Goal: Check status: Check status

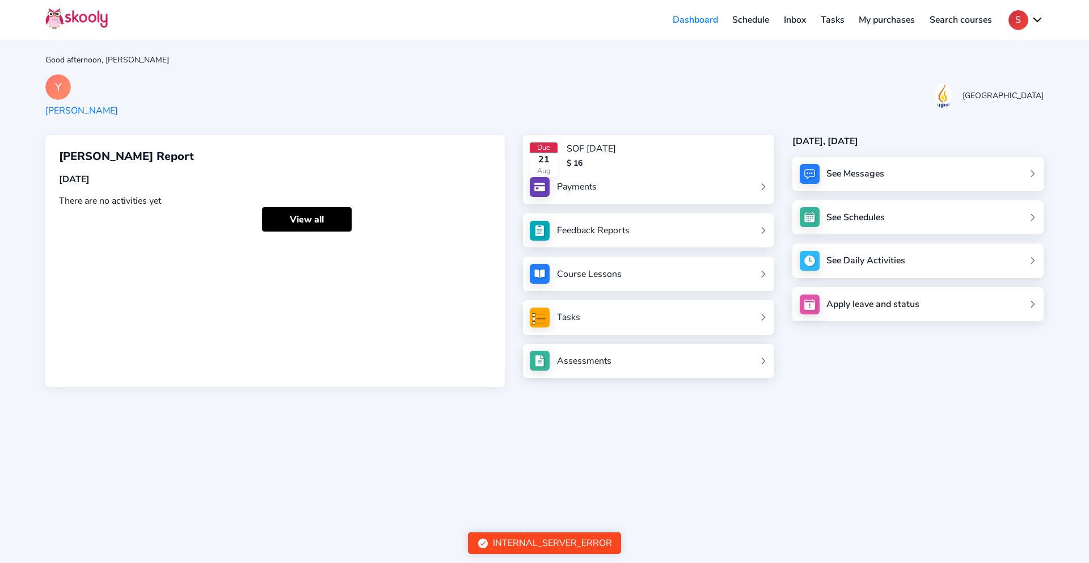
click at [788, 19] on link "Inbox" at bounding box center [794, 20] width 37 height 18
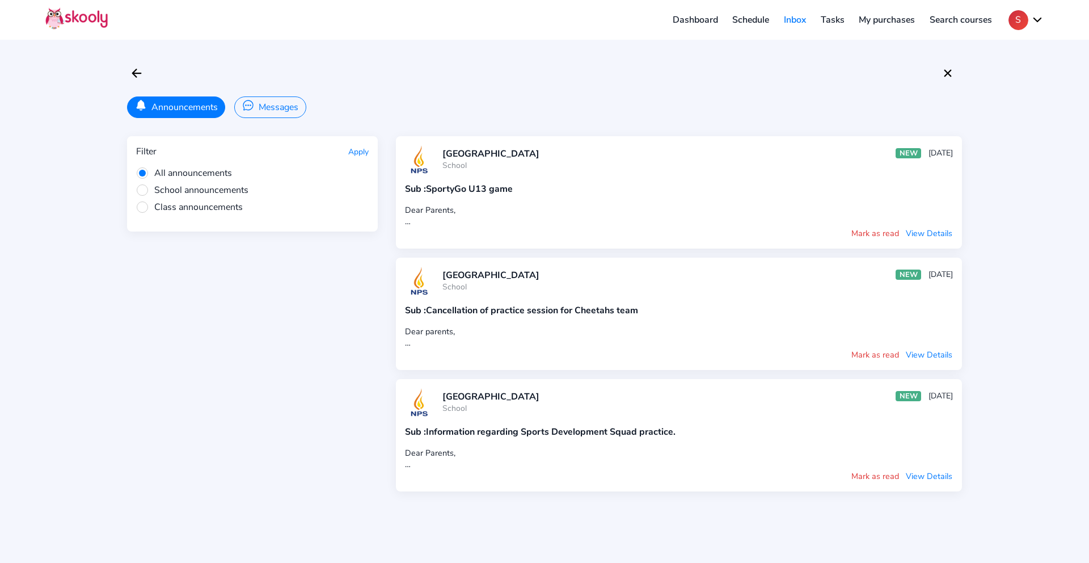
click at [740, 22] on link "Schedule" at bounding box center [751, 20] width 52 height 18
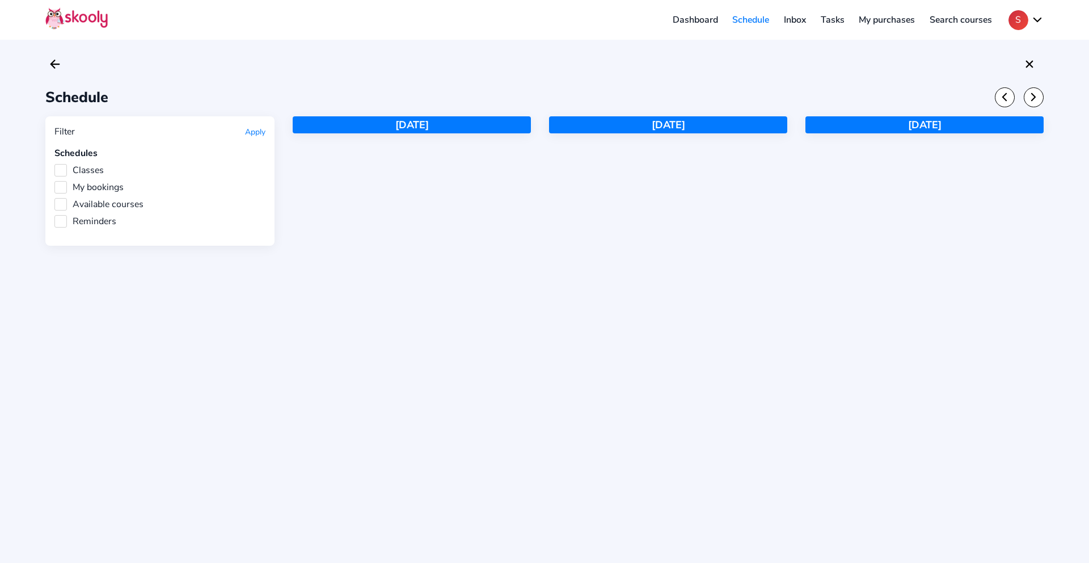
click at [693, 20] on link "Dashboard" at bounding box center [695, 20] width 60 height 18
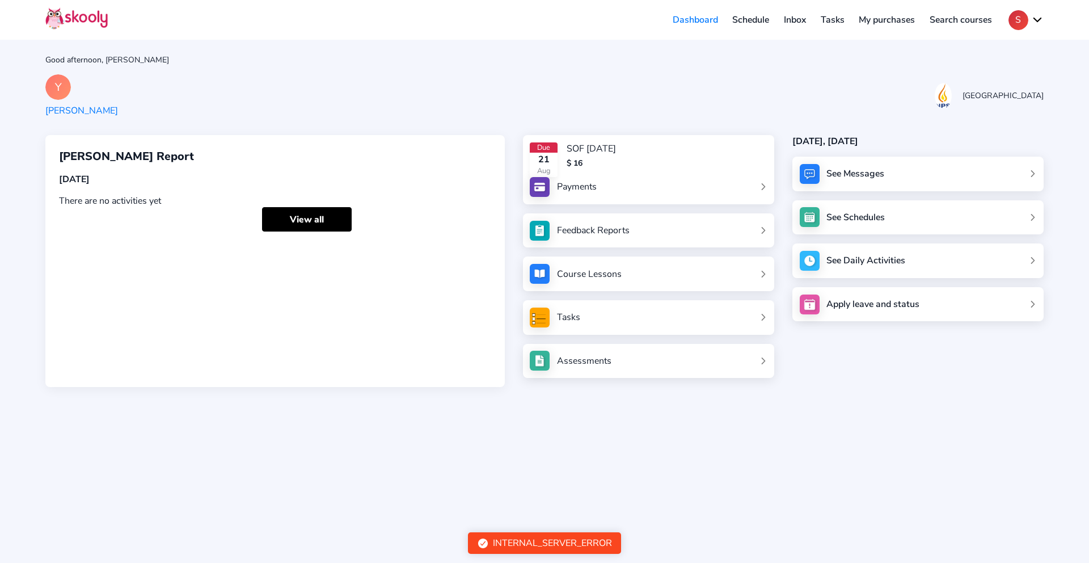
click at [638, 180] on link "Payments" at bounding box center [648, 187] width 237 height 20
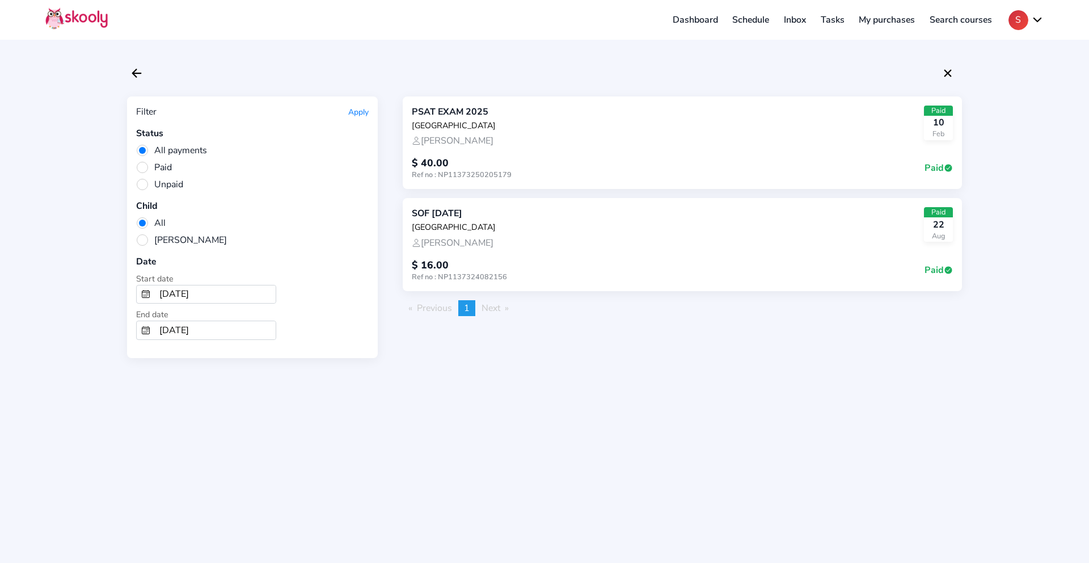
click at [589, 161] on div "$ 40.00 Ref no : NP11373250205179 Paid" at bounding box center [682, 163] width 541 height 33
click at [593, 159] on div "$ 40.00 Ref no : NP11373250205179 Paid" at bounding box center [682, 163] width 541 height 33
drag, startPoint x: 594, startPoint y: 159, endPoint x: 600, endPoint y: 145, distance: 15.1
click at [600, 145] on div "PSAT EXAM 2025 NPS International School [PERSON_NAME] Paid [DATE] $ 40.00 Ref n…" at bounding box center [682, 142] width 559 height 93
click at [946, 72] on icon "close" at bounding box center [947, 72] width 7 height 7
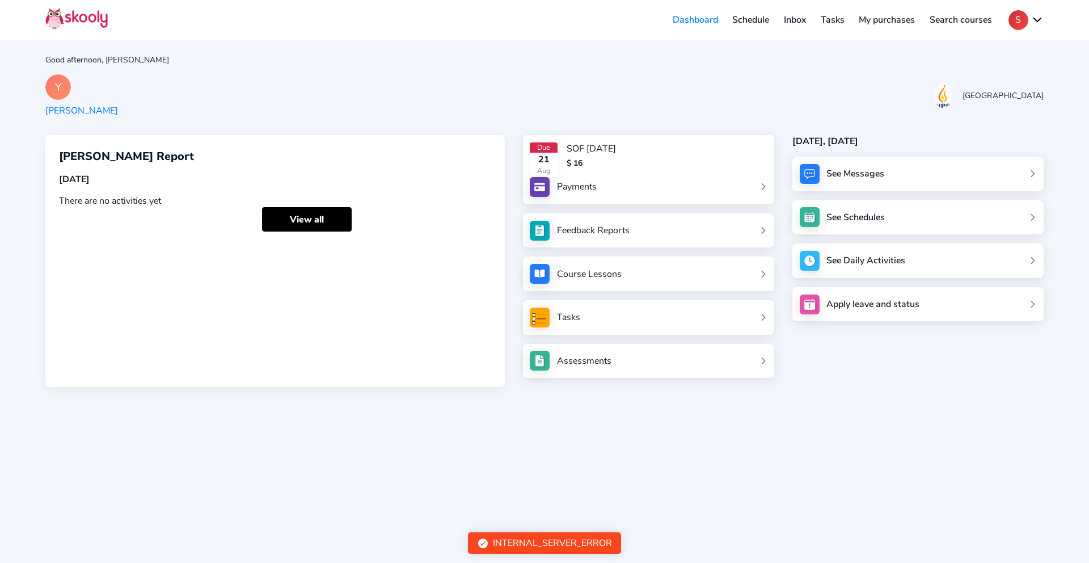
click at [776, 22] on link "Inbox" at bounding box center [794, 20] width 37 height 18
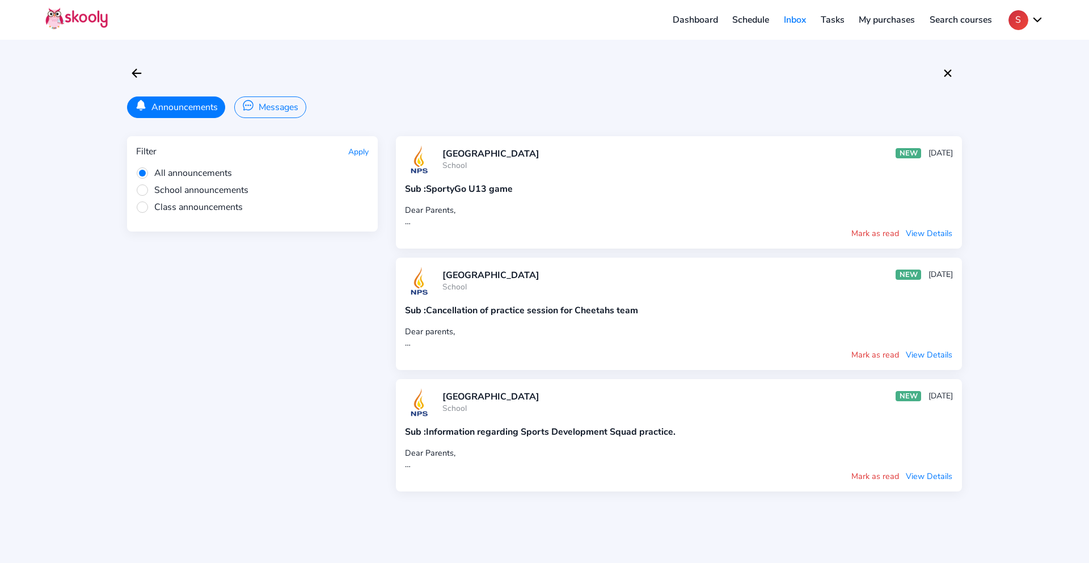
click at [354, 154] on button "Apply" at bounding box center [358, 151] width 20 height 11
click at [948, 82] on button at bounding box center [947, 73] width 19 height 19
